Goal: Connect with others: Connect with other users

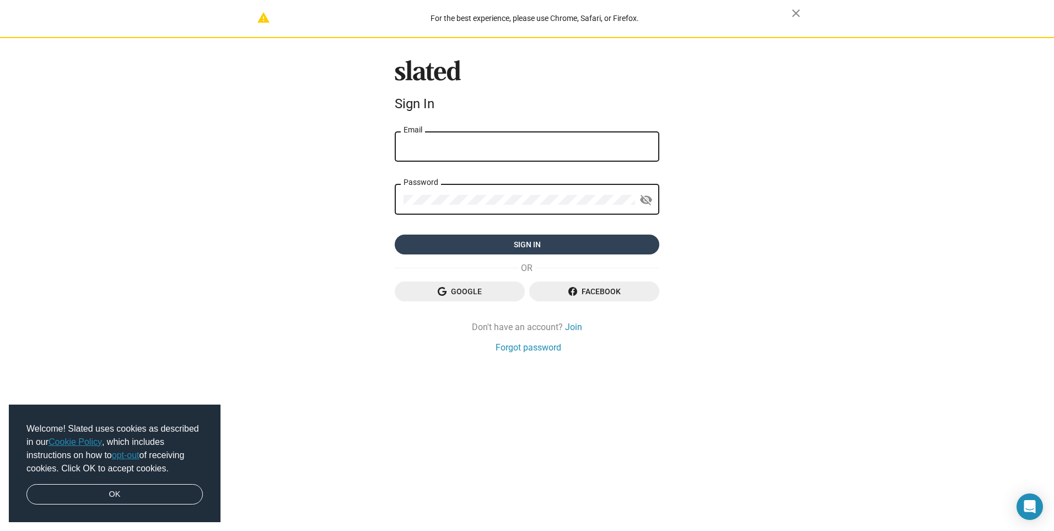
type input "sheriff.ortega@gmail.com"
click at [459, 238] on span "Sign in" at bounding box center [527, 244] width 247 height 20
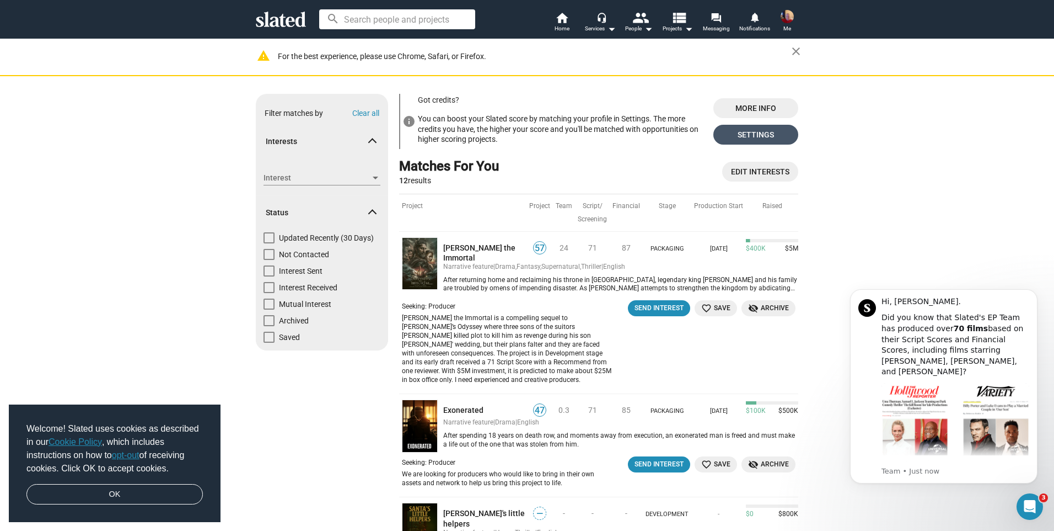
click at [750, 130] on span "Settings" at bounding box center [755, 135] width 67 height 20
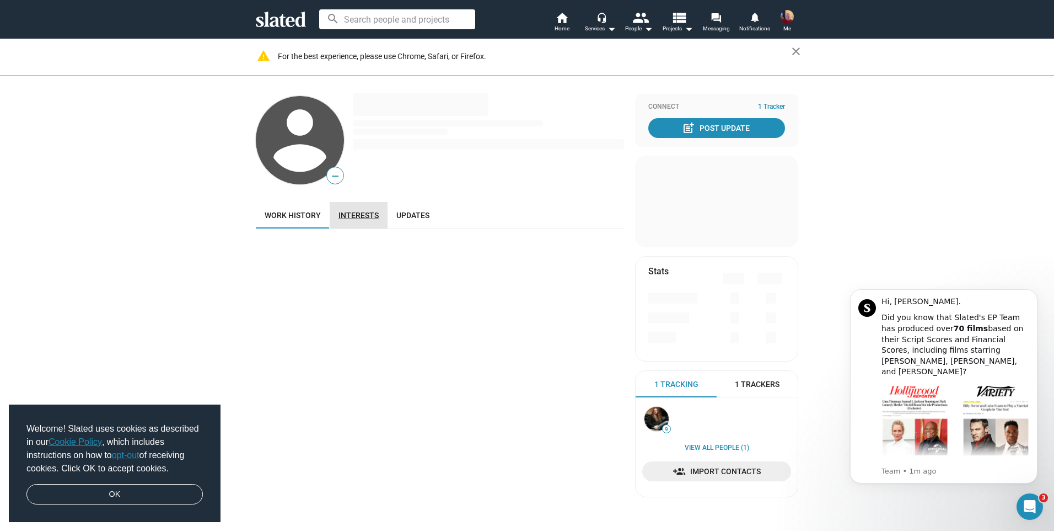
click at [362, 222] on link "Interests" at bounding box center [359, 215] width 58 height 26
click at [411, 218] on span "Updates" at bounding box center [413, 215] width 33 height 9
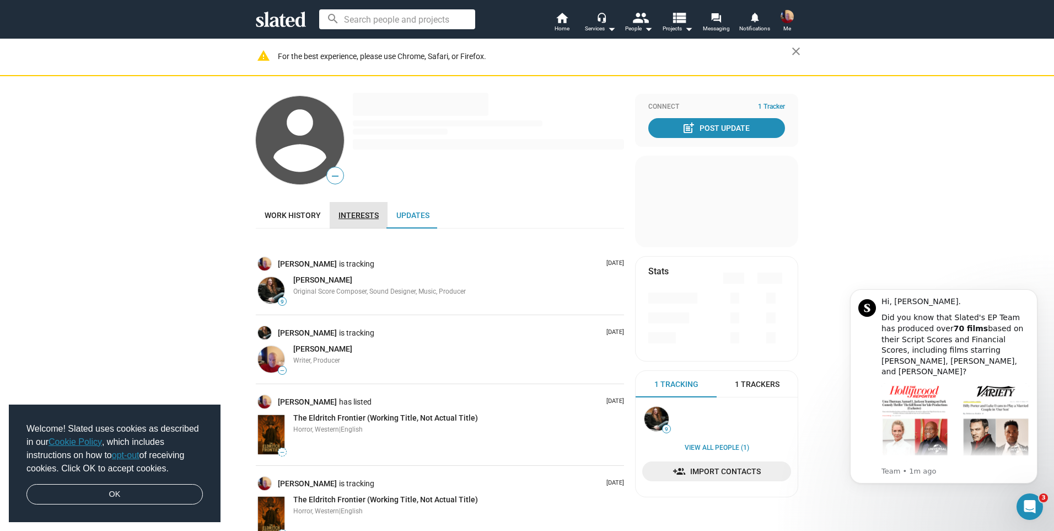
click at [369, 218] on span "Interests" at bounding box center [359, 215] width 40 height 9
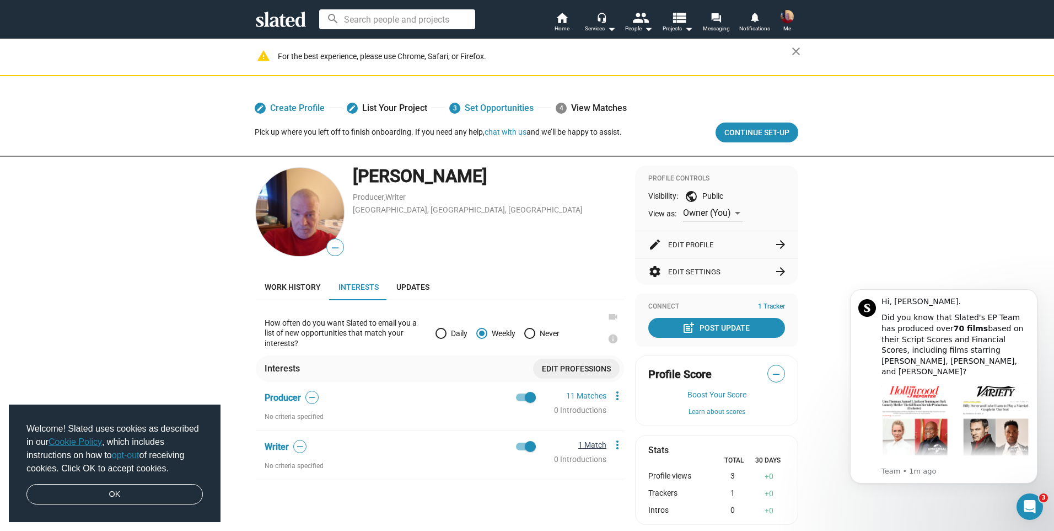
click at [589, 446] on link "1 Match" at bounding box center [593, 444] width 28 height 9
click at [279, 447] on span "Writer" at bounding box center [277, 446] width 24 height 10
